Goal: Information Seeking & Learning: Find specific fact

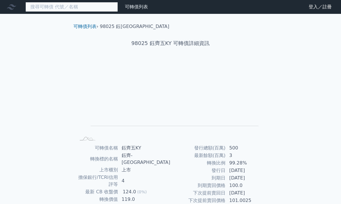
click at [88, 9] on input at bounding box center [71, 7] width 92 height 10
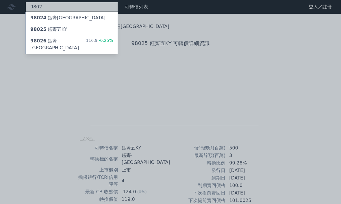
type input "9802"
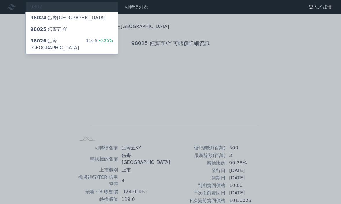
click at [97, 19] on div "98024 鈺[GEOGRAPHIC_DATA]" at bounding box center [72, 18] width 92 height 12
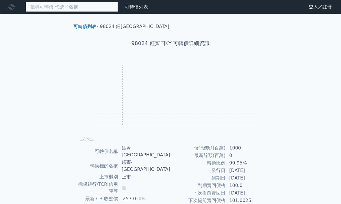
click at [88, 6] on input at bounding box center [71, 7] width 92 height 10
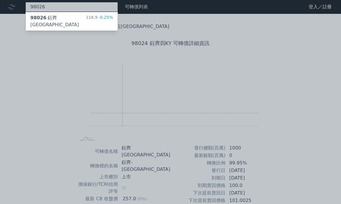
type input "98026"
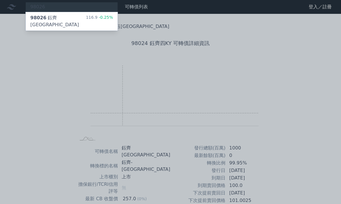
click at [101, 16] on span "-0.25%" at bounding box center [105, 17] width 16 height 5
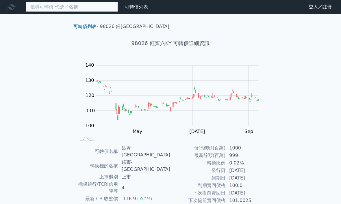
click at [79, 8] on input at bounding box center [71, 7] width 92 height 10
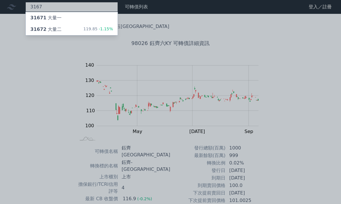
type input "3167"
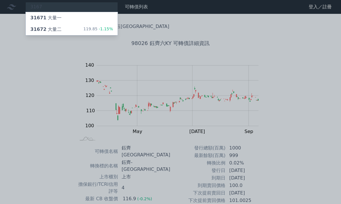
click at [87, 34] on div "31672 大量二 119.85 -1.15%" at bounding box center [72, 30] width 92 height 12
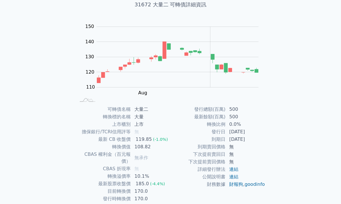
scroll to position [44, 0]
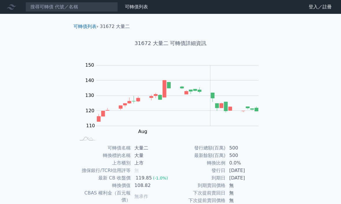
scroll to position [64, 0]
